Goal: Navigation & Orientation: Find specific page/section

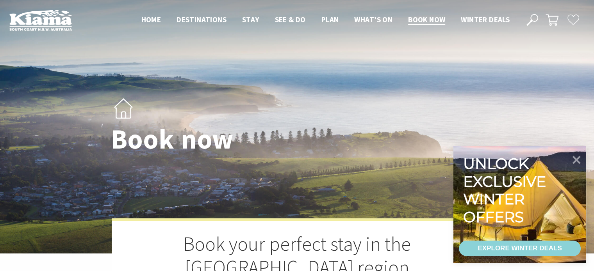
select select "3"
select select "2"
click at [372, 13] on header "Open Nav Close Nav Home Destinations Towns & Villages Kiama Gerringong Gerroa J…" at bounding box center [297, 20] width 594 height 40
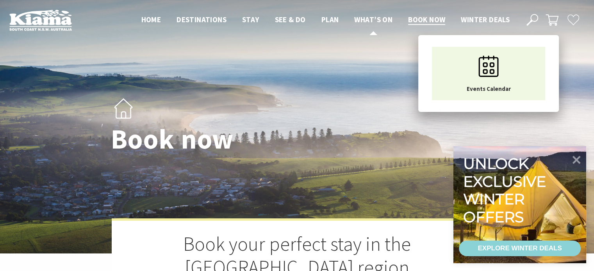
click at [371, 22] on span "What’s On" at bounding box center [373, 19] width 38 height 9
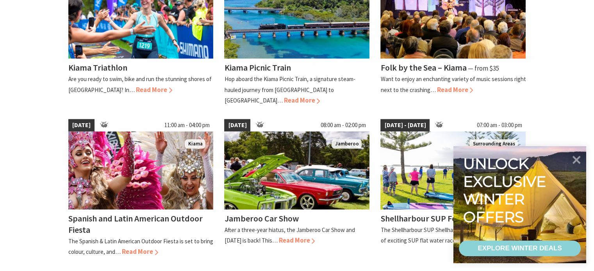
scroll to position [577, 0]
